Goal: Information Seeking & Learning: Understand process/instructions

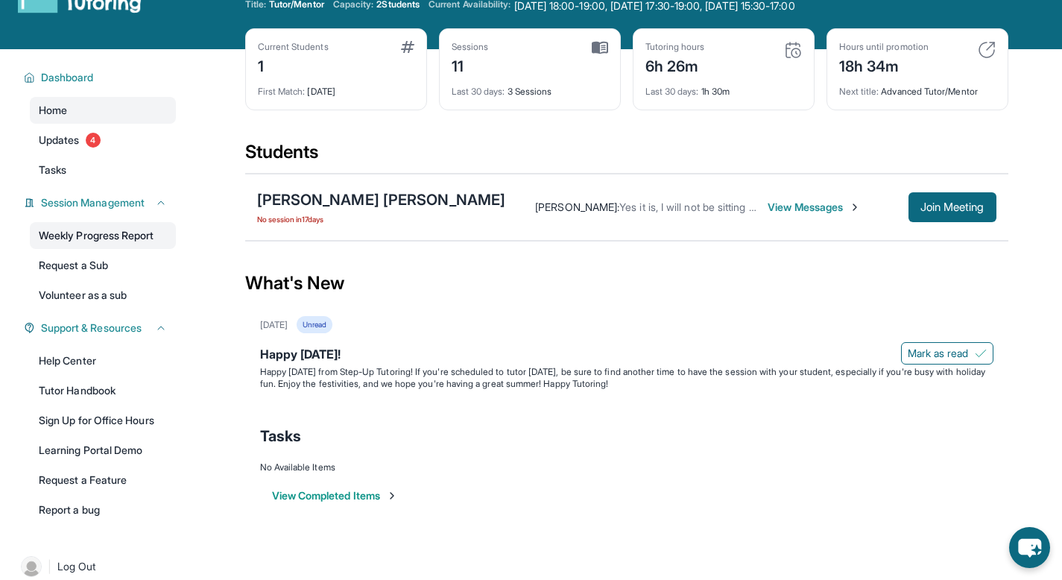
scroll to position [42, 0]
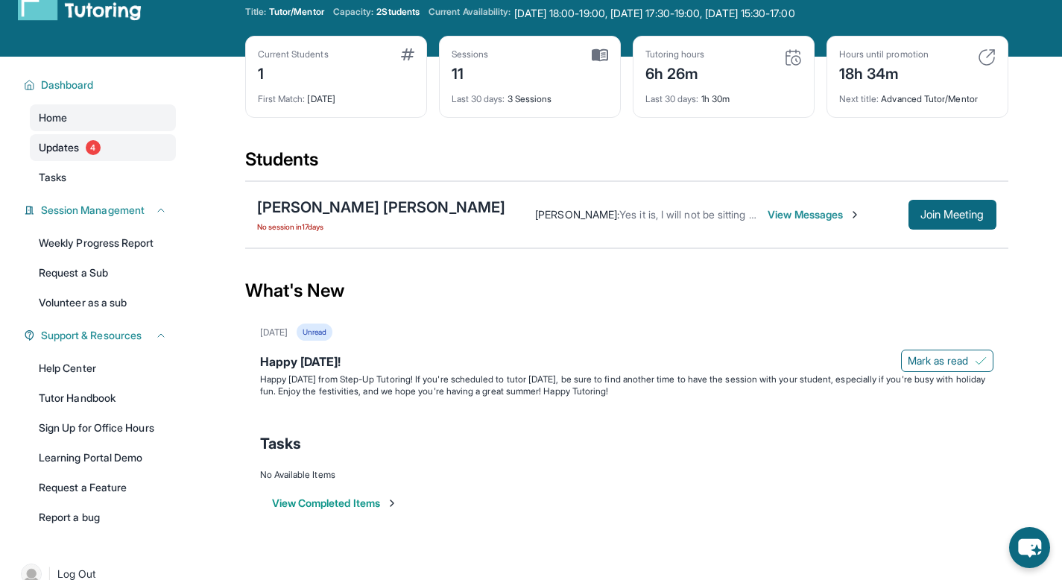
click at [86, 151] on link "Updates 4" at bounding box center [103, 147] width 146 height 27
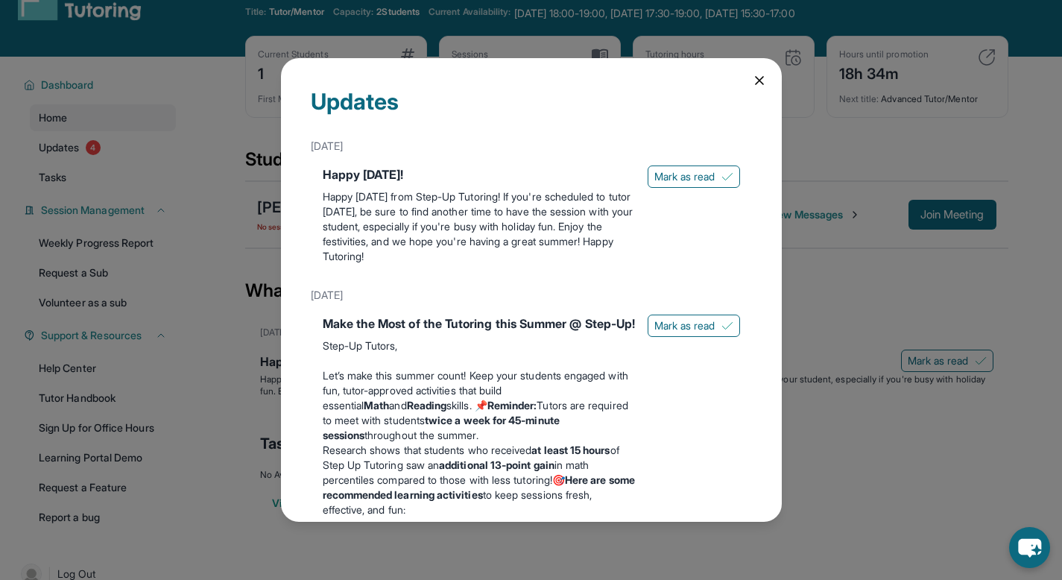
click at [752, 83] on icon at bounding box center [759, 80] width 15 height 15
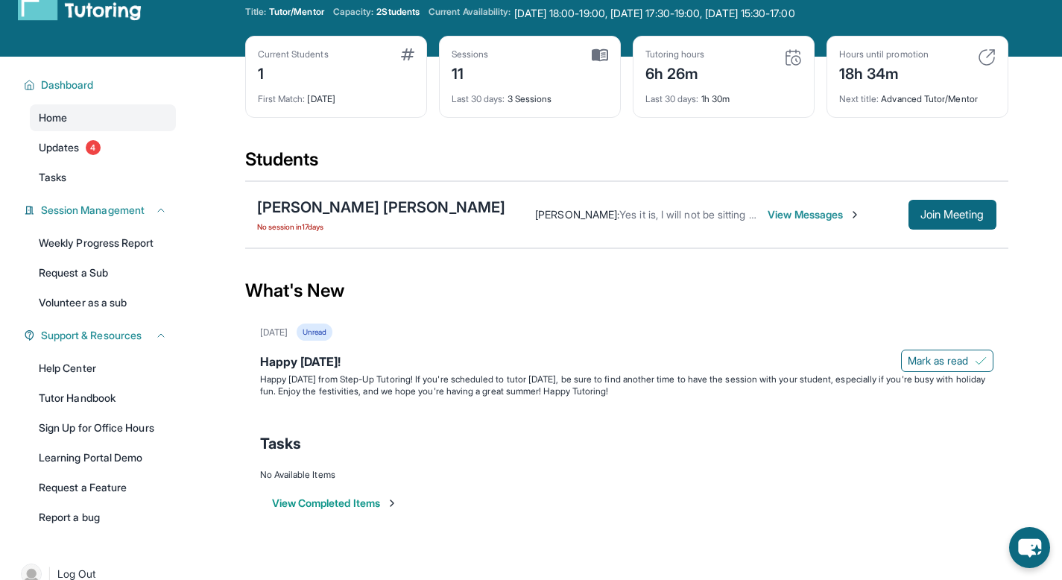
scroll to position [0, 0]
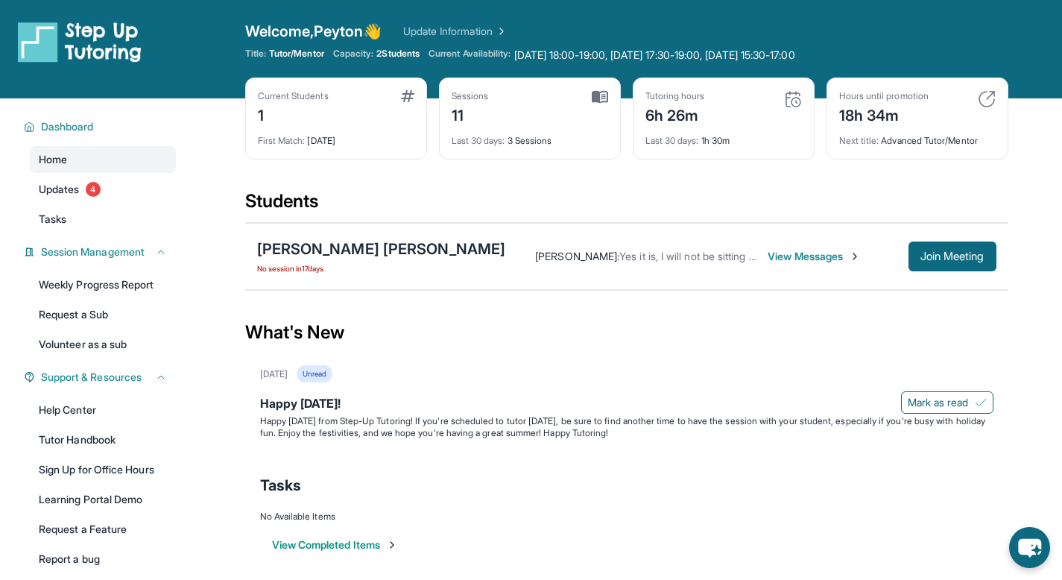
click at [442, 29] on link "Update Information" at bounding box center [455, 31] width 104 height 15
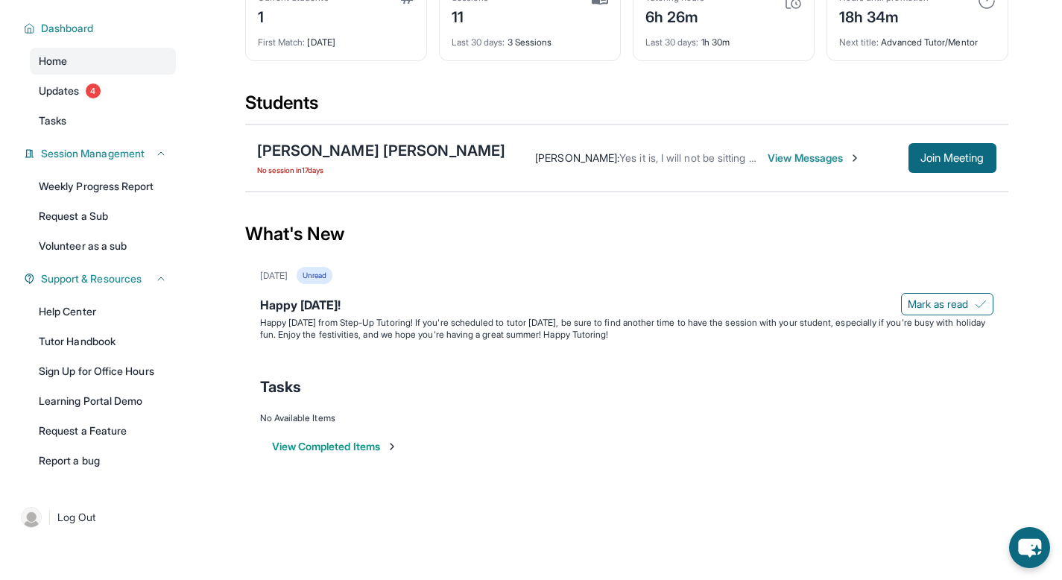
scroll to position [96, 0]
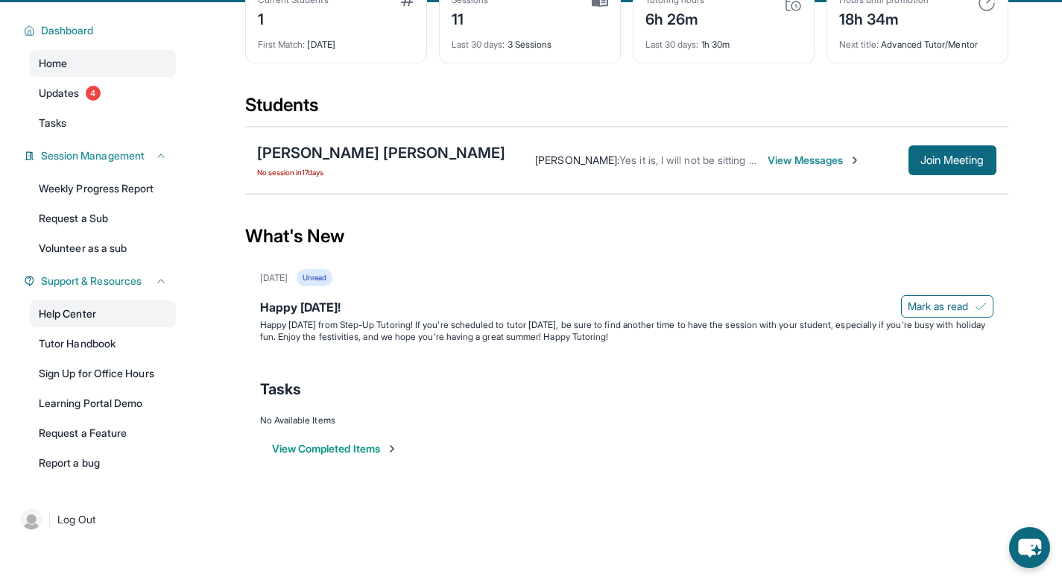
click at [116, 315] on link "Help Center" at bounding box center [103, 313] width 146 height 27
click at [87, 309] on link "Help Center" at bounding box center [103, 313] width 146 height 27
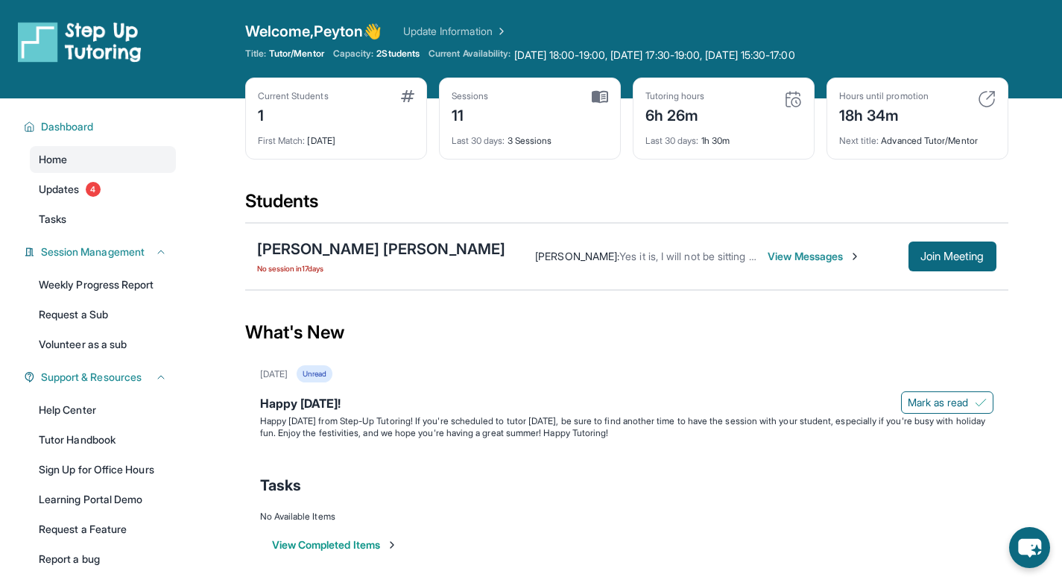
scroll to position [98, 0]
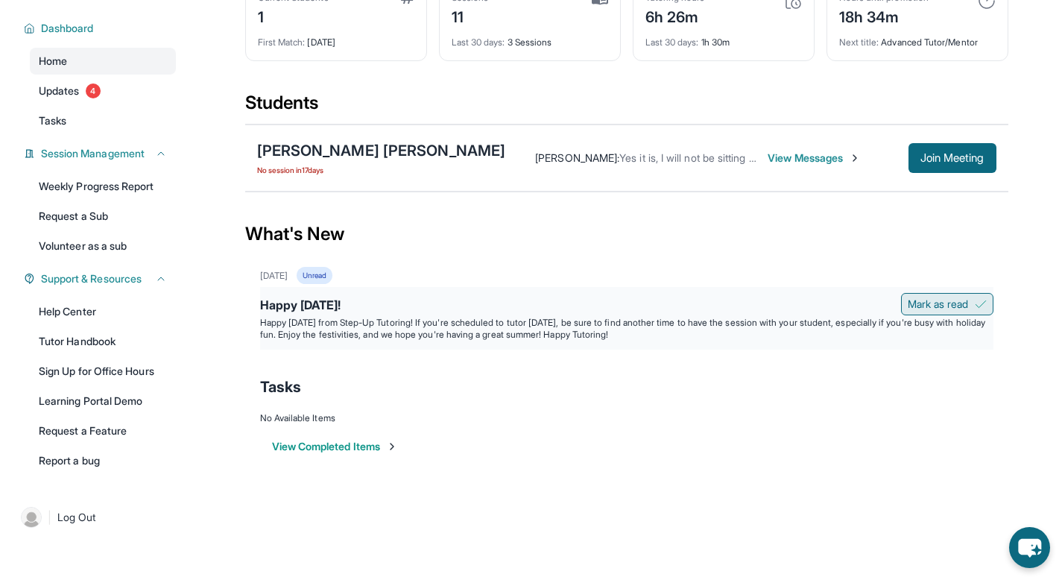
click at [948, 300] on span "Mark as read" at bounding box center [938, 304] width 61 height 15
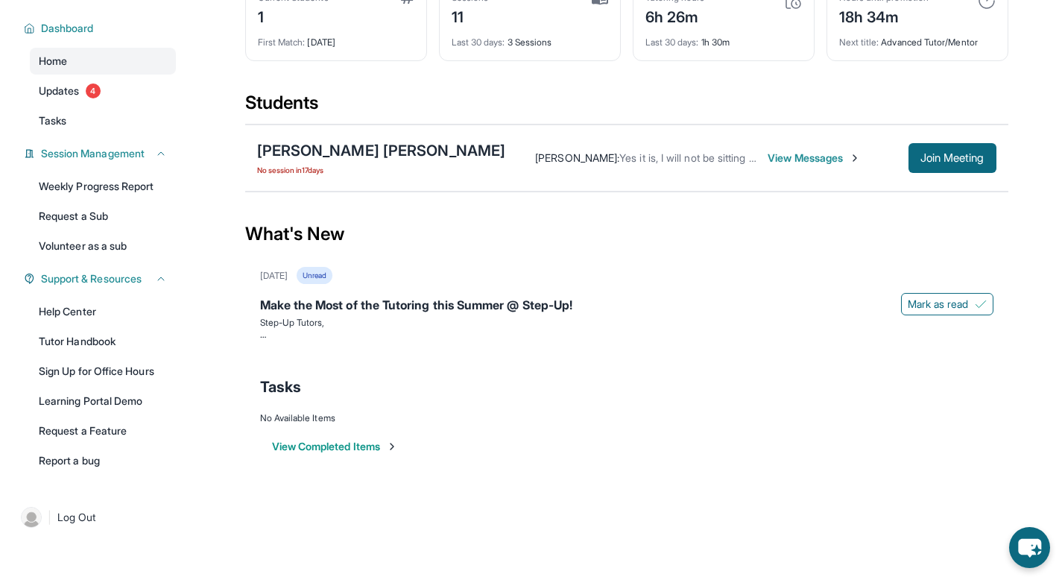
scroll to position [0, 0]
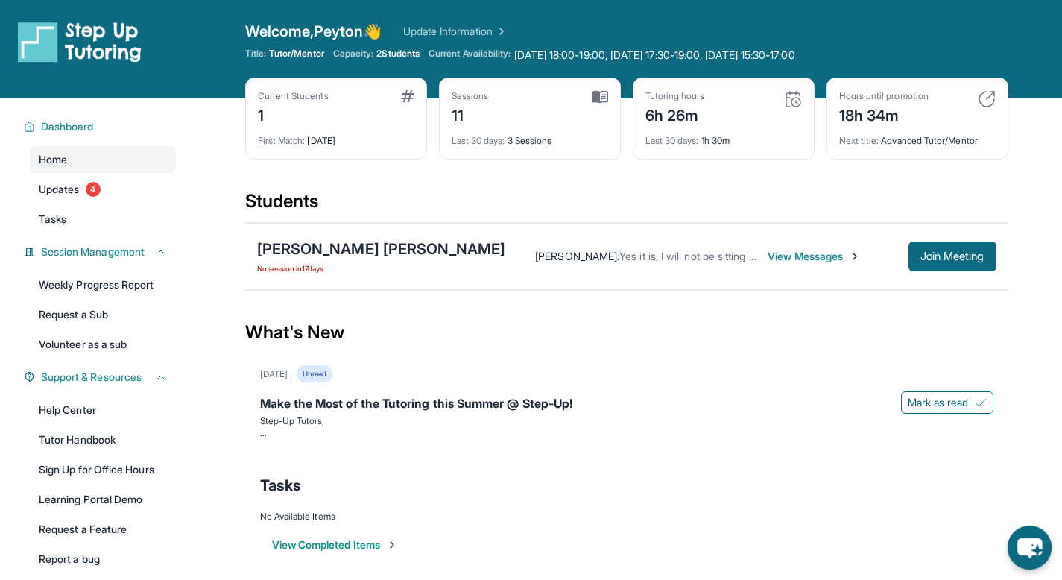
click at [1042, 537] on icon "chat-button" at bounding box center [1030, 548] width 44 height 44
